Goal: Task Accomplishment & Management: Manage account settings

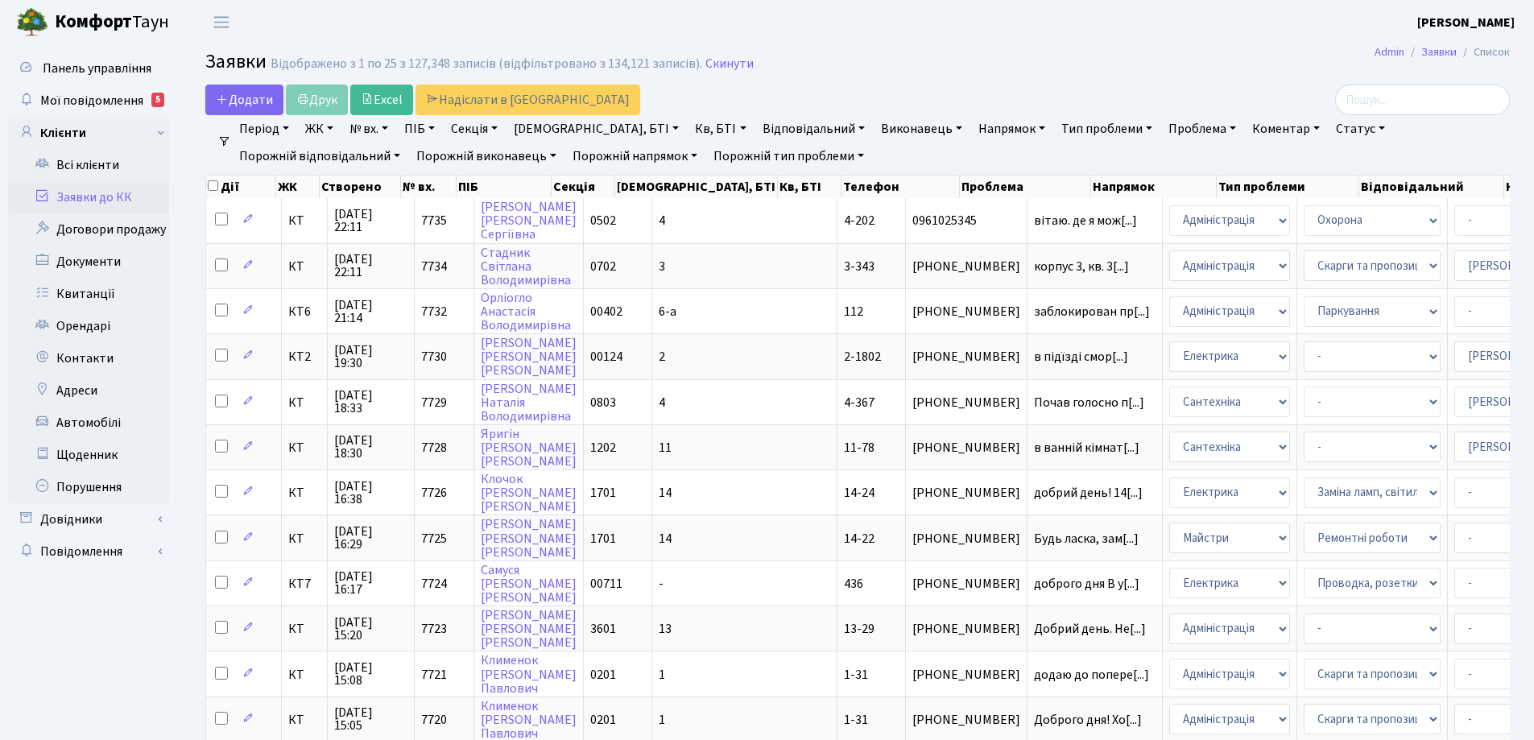
select select "25"
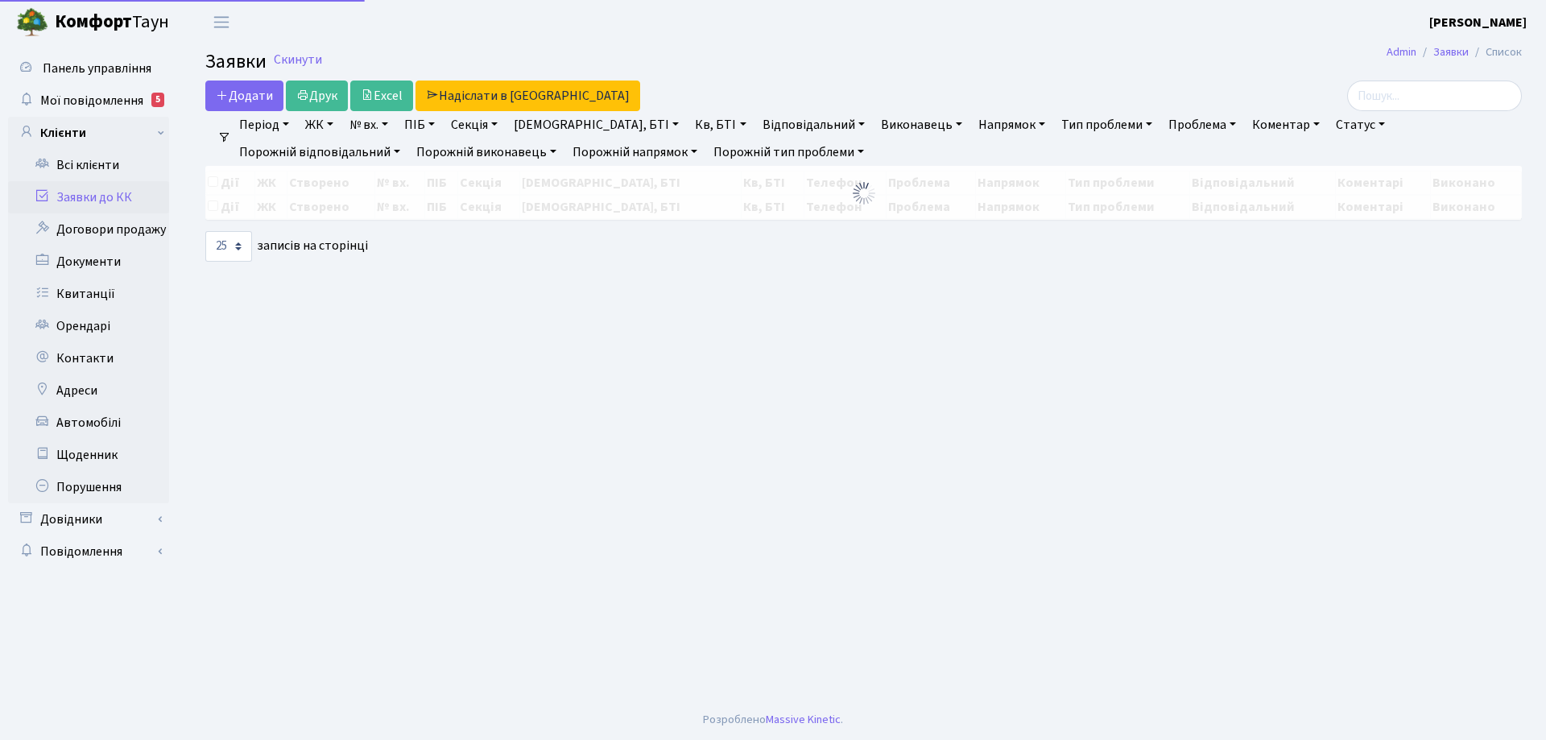
select select "25"
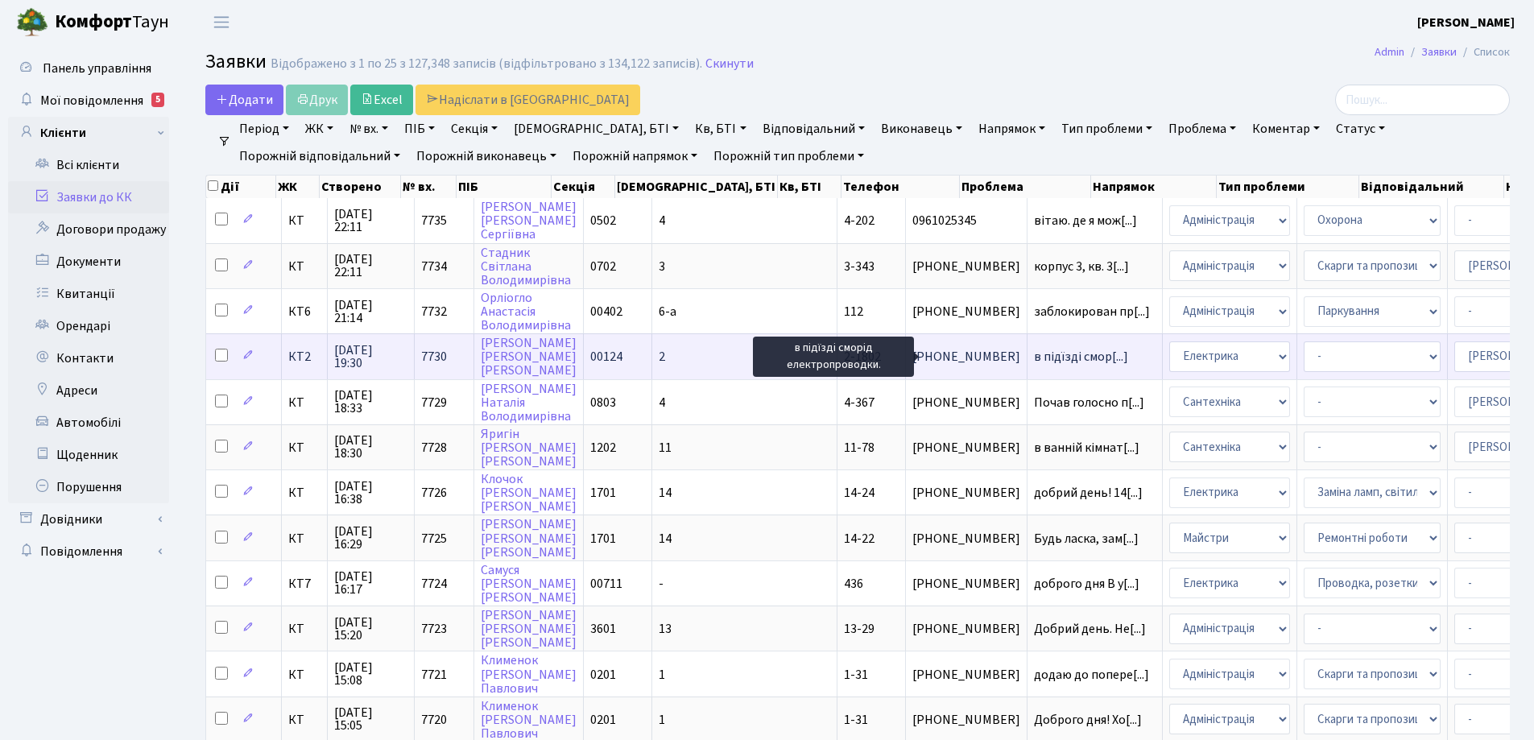
click at [1034, 357] on span "в підїзді смор[...]" at bounding box center [1081, 357] width 94 height 18
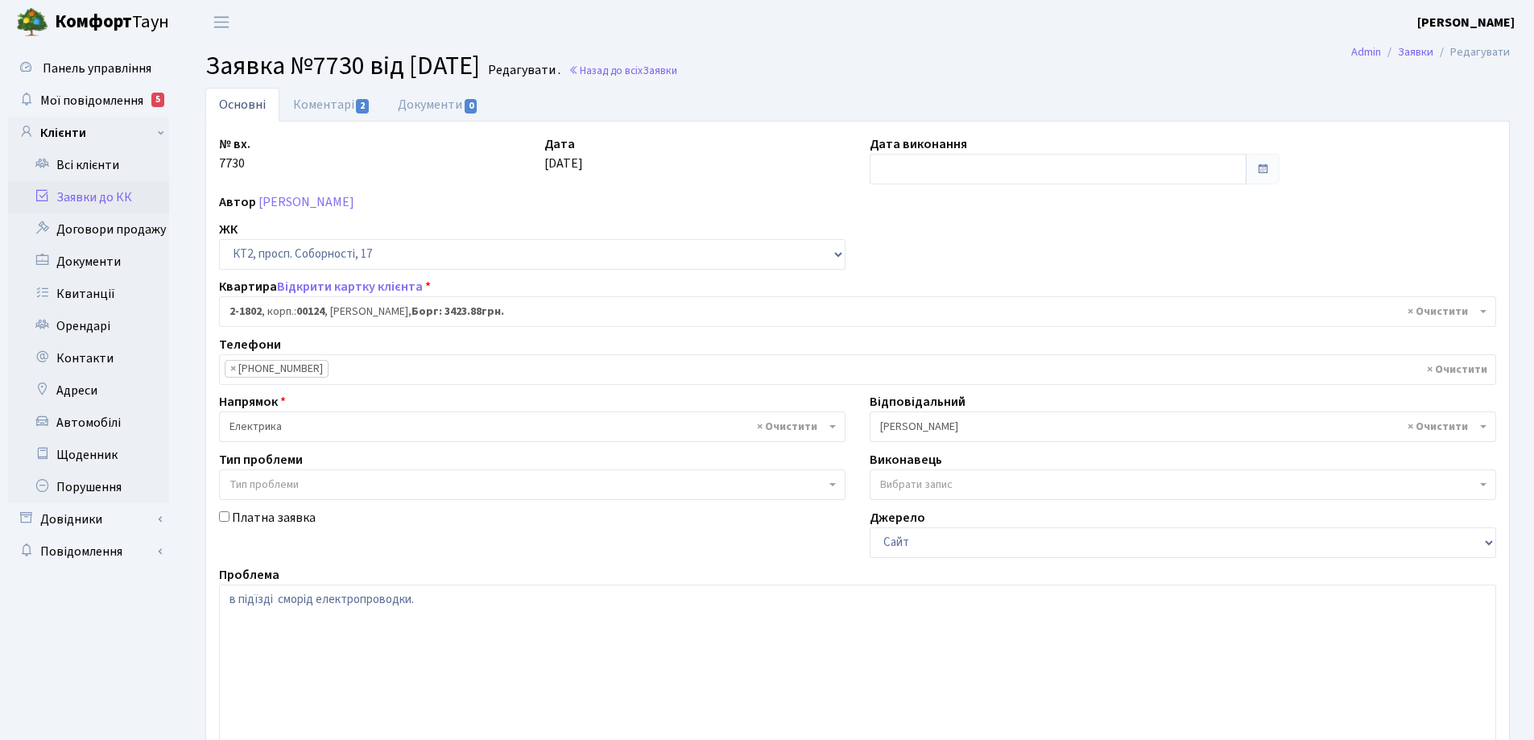
select select "13420"
click at [336, 108] on link "Коментарі 2" at bounding box center [331, 104] width 105 height 33
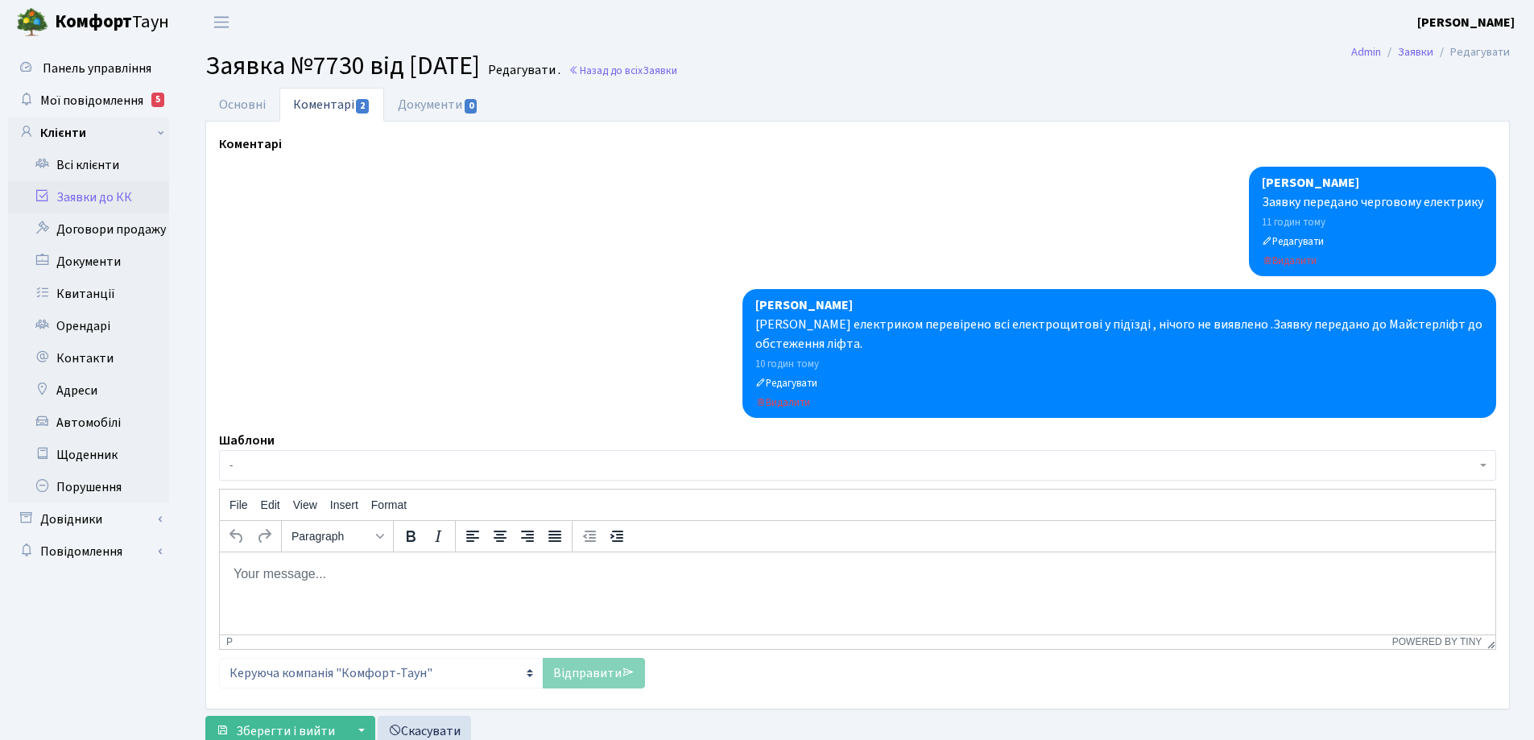
click at [301, 576] on body "Rich Text Area. Press ALT-0 for help." at bounding box center [857, 573] width 1249 height 18
click at [599, 672] on link "Відправити" at bounding box center [594, 673] width 102 height 31
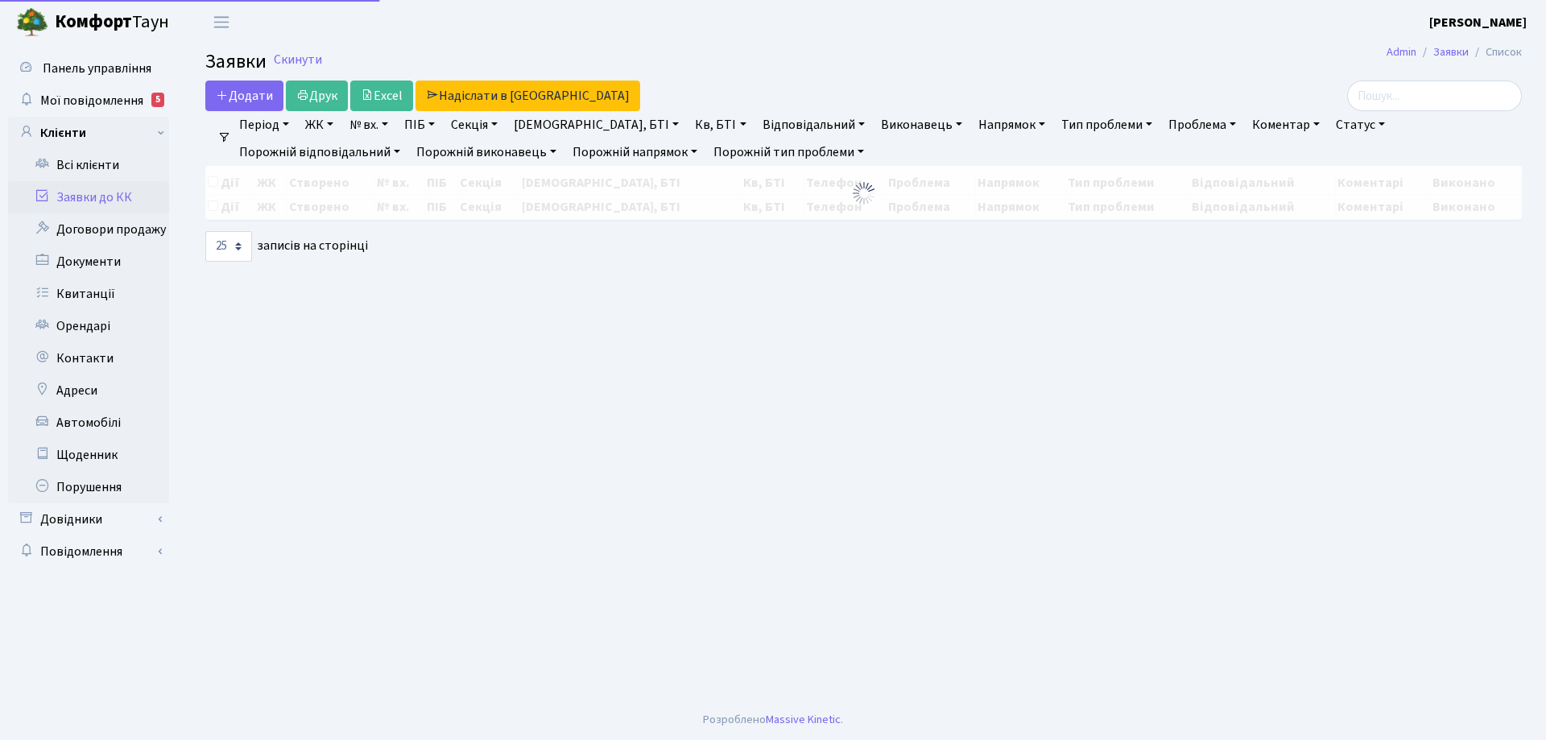
select select "25"
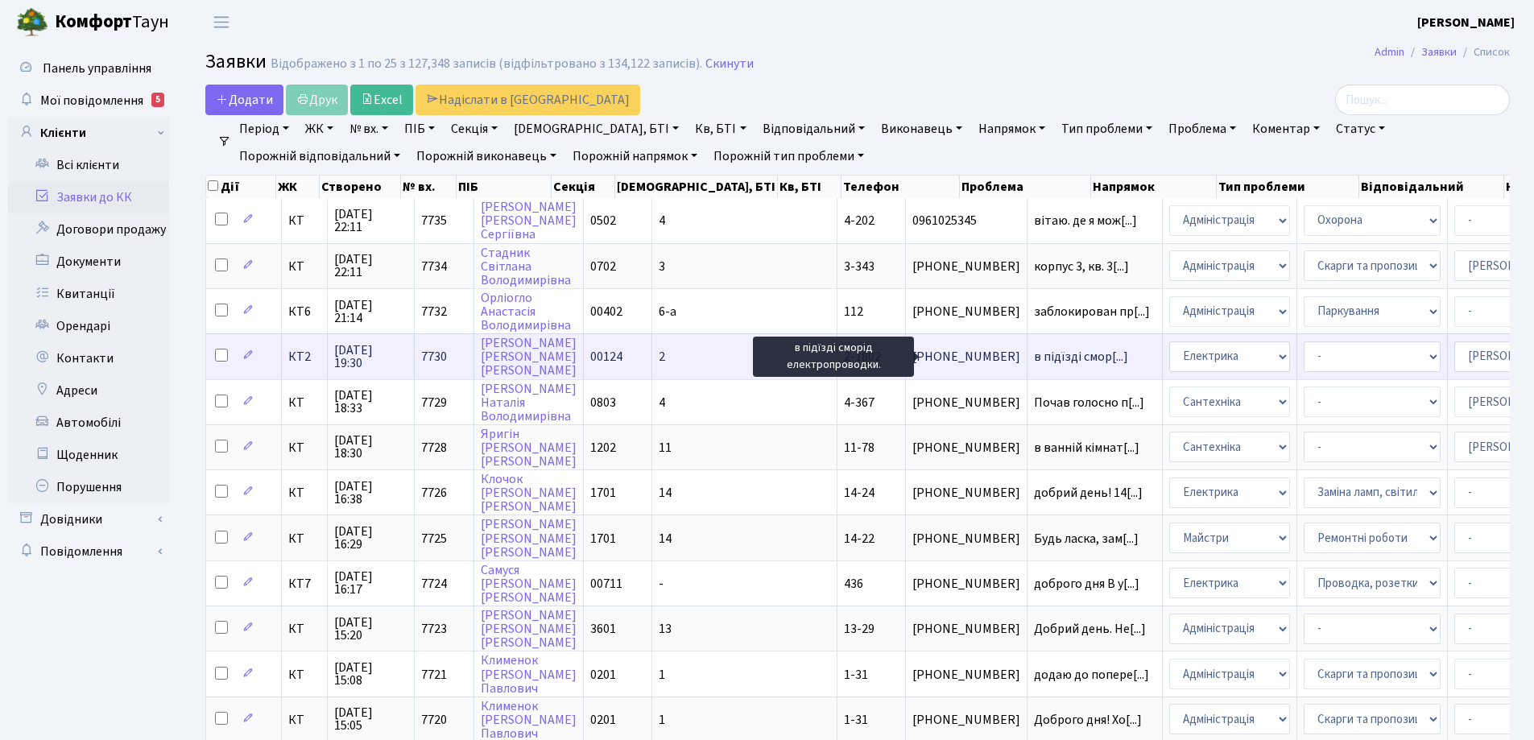
click at [1034, 358] on span "в підїзді смор[...]" at bounding box center [1081, 357] width 94 height 18
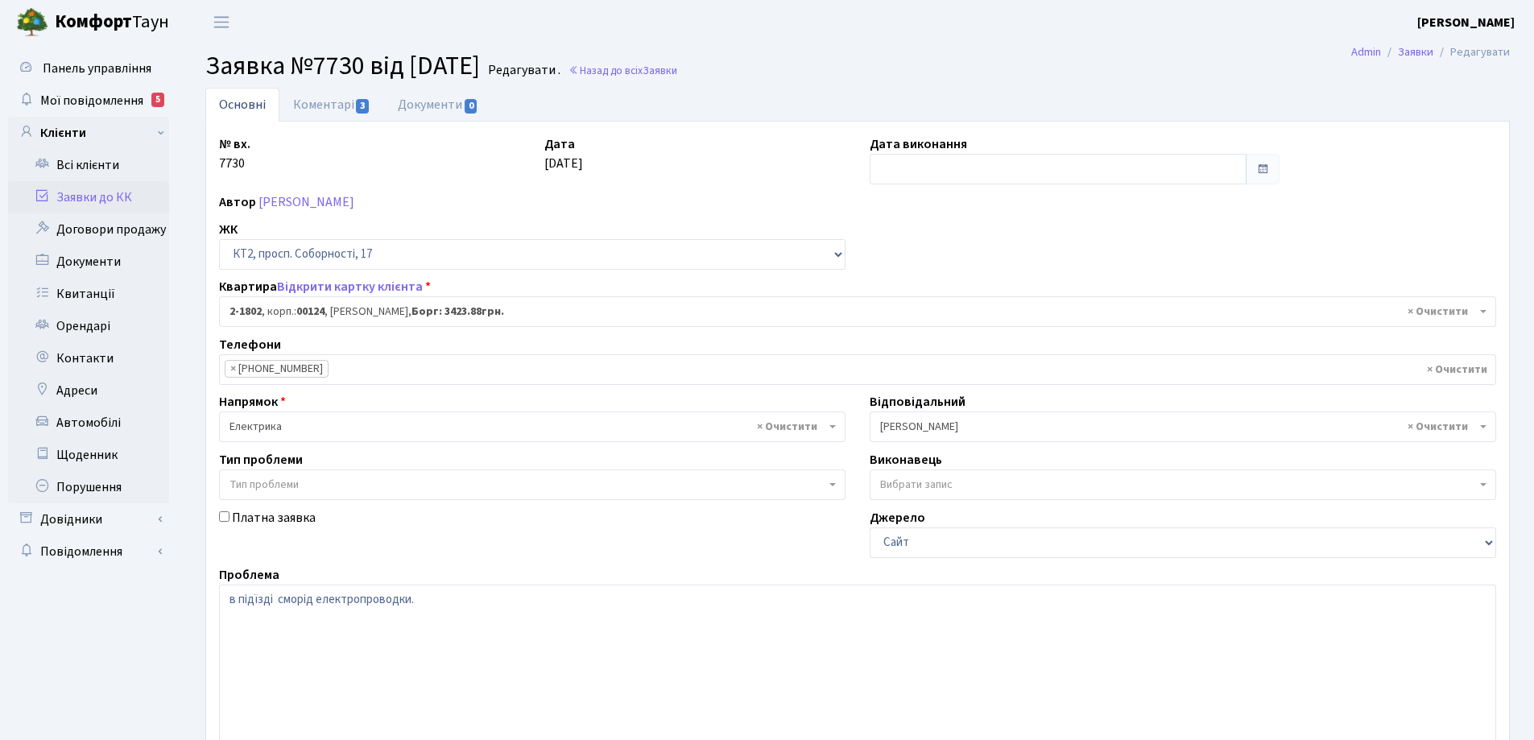
select select "13420"
click at [337, 100] on link "Коментарі 3" at bounding box center [331, 104] width 105 height 33
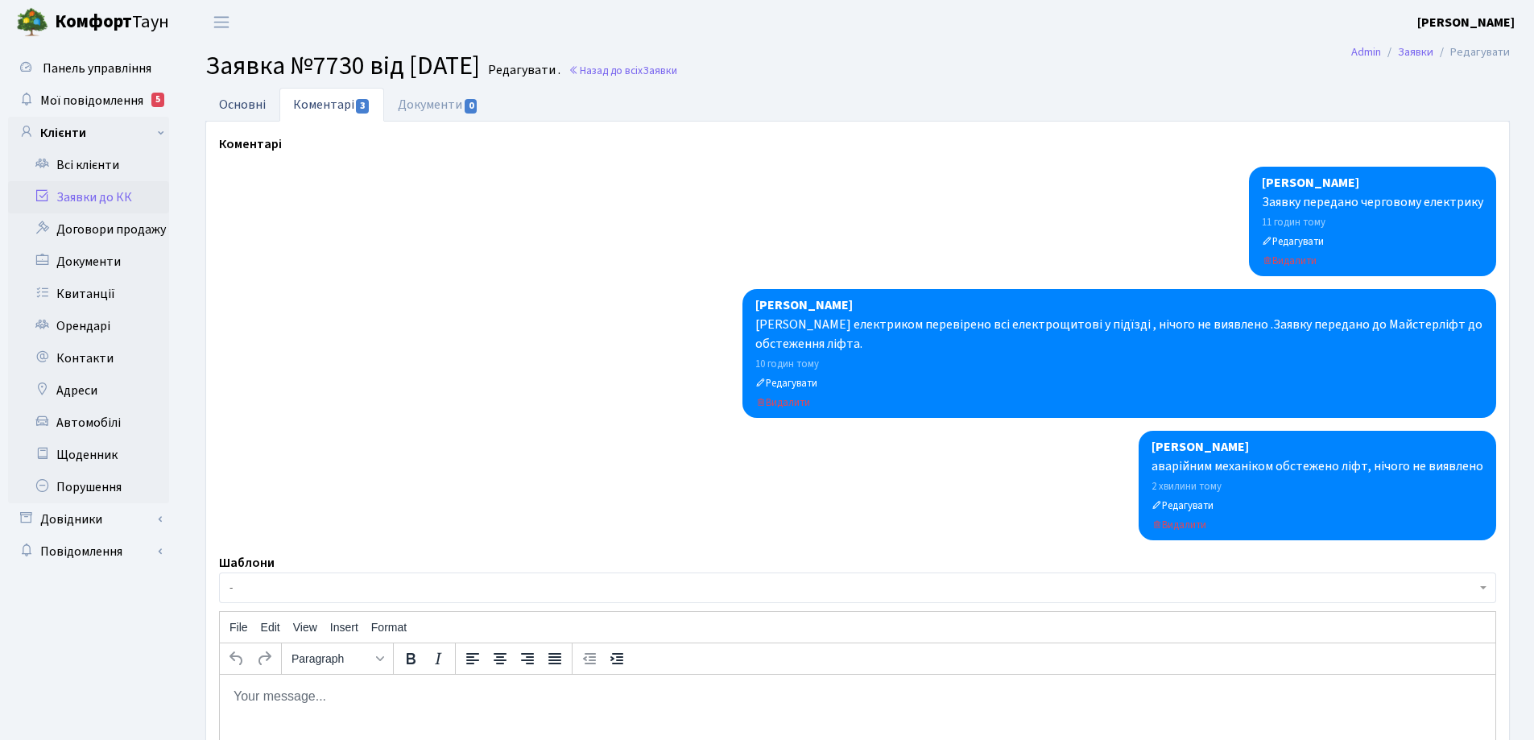
click at [247, 103] on link "Основні" at bounding box center [242, 104] width 74 height 33
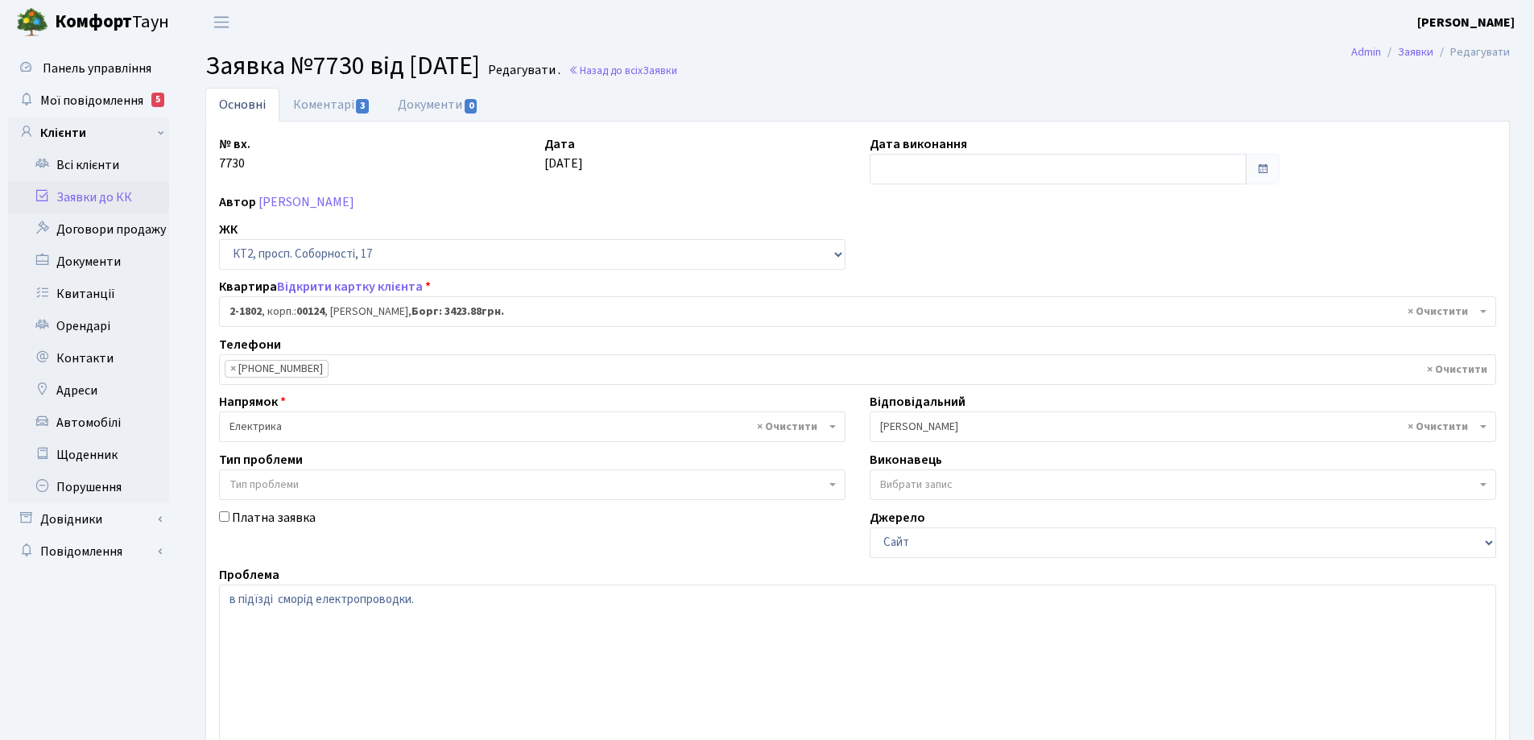
click at [248, 105] on link "Основні" at bounding box center [242, 105] width 74 height 34
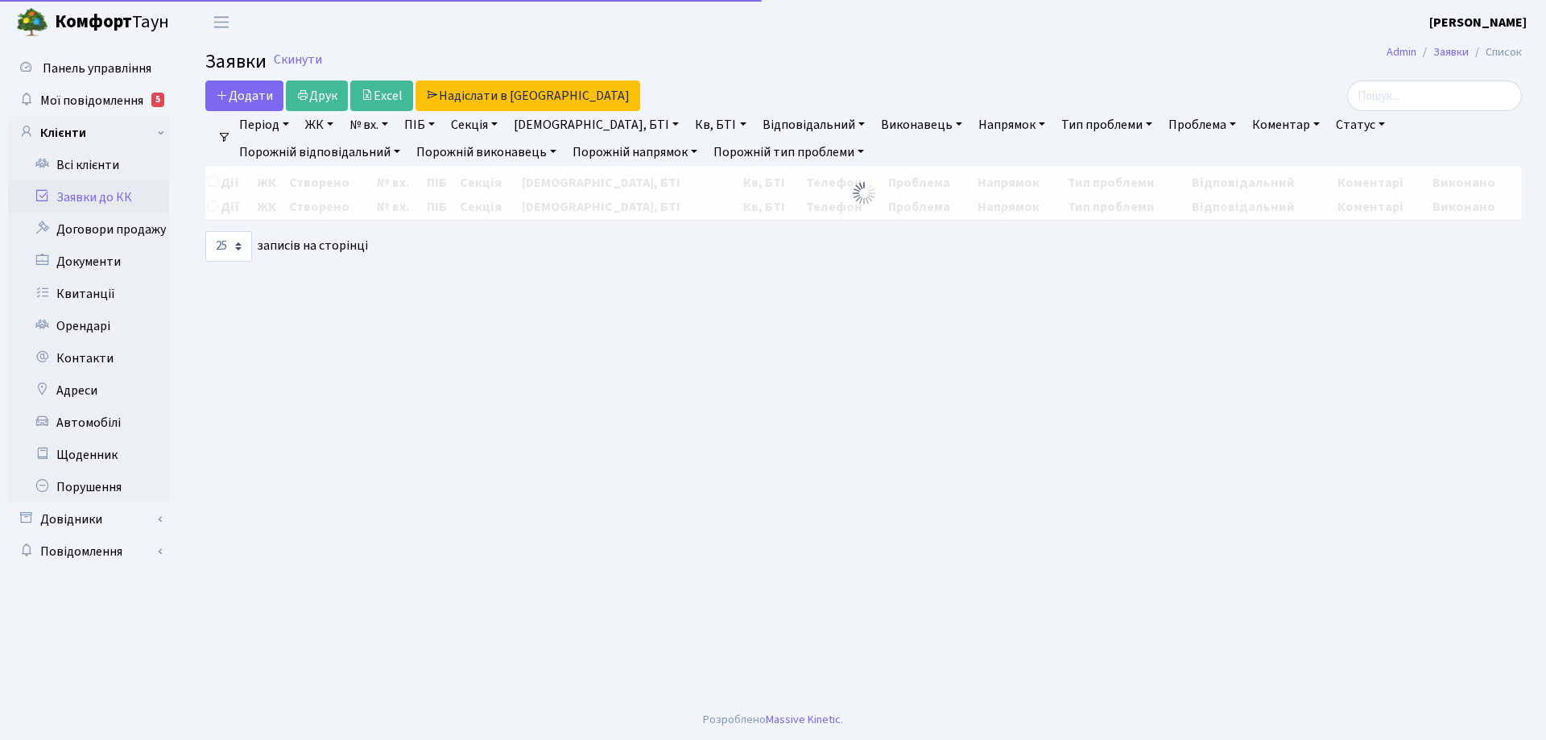
select select "25"
